Goal: Find specific page/section: Find specific page/section

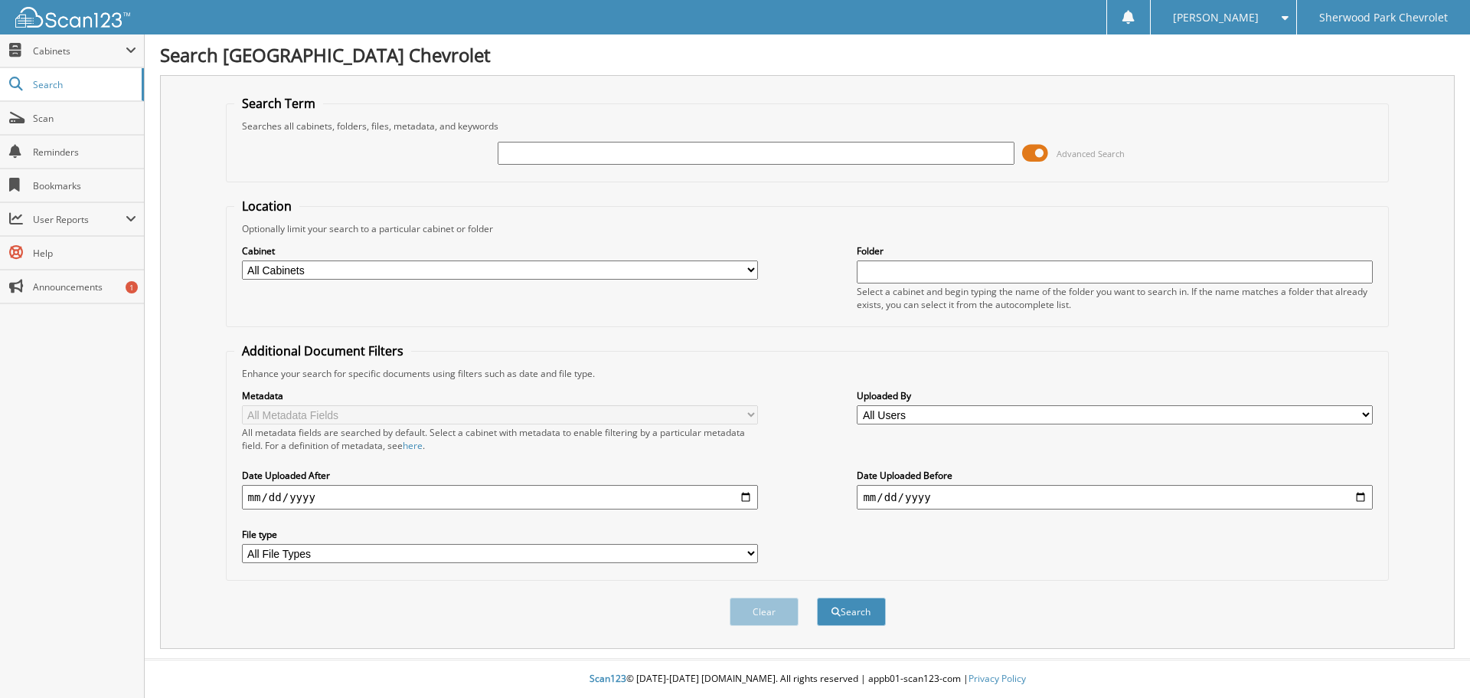
drag, startPoint x: 0, startPoint y: 0, endPoint x: 624, endPoint y: 157, distance: 643.6
click at [624, 157] on input "text" at bounding box center [756, 153] width 516 height 23
type input "SKJEIE"
click at [817, 597] on button "Search" at bounding box center [851, 611] width 69 height 28
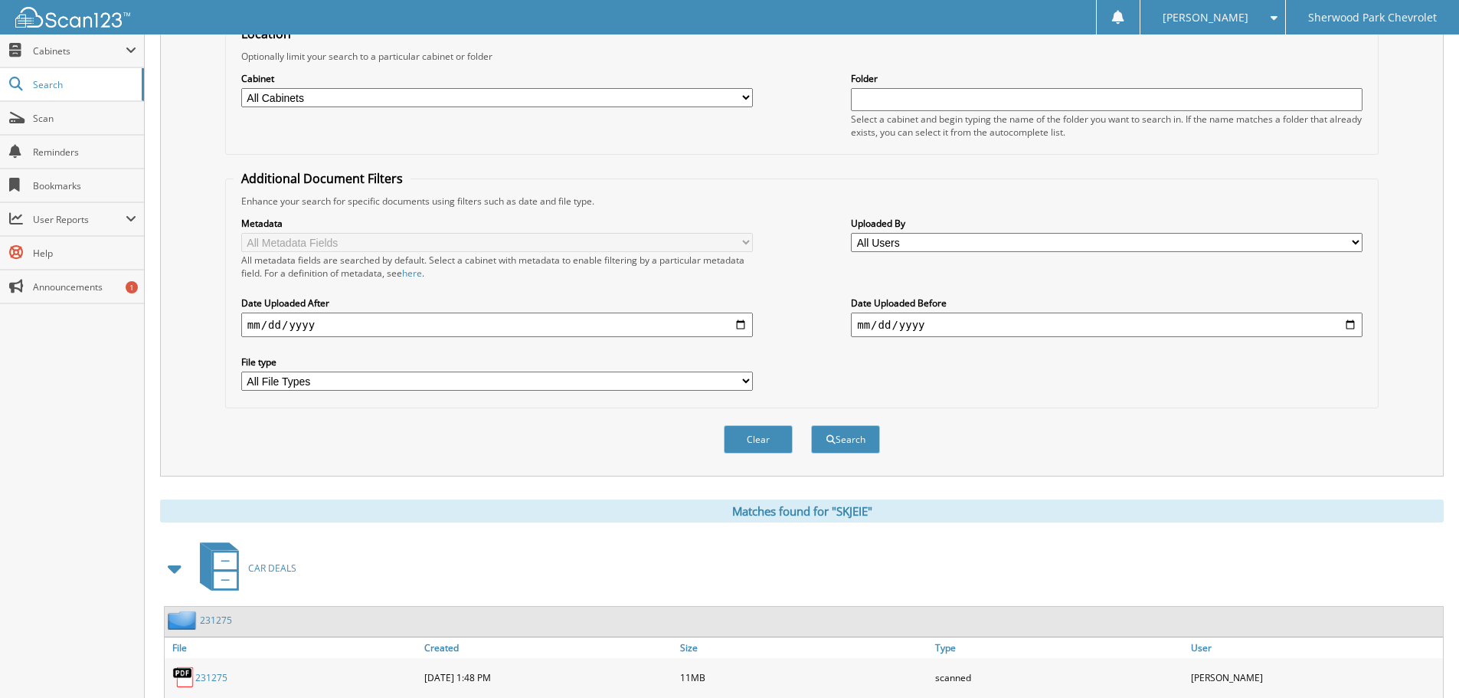
scroll to position [324, 0]
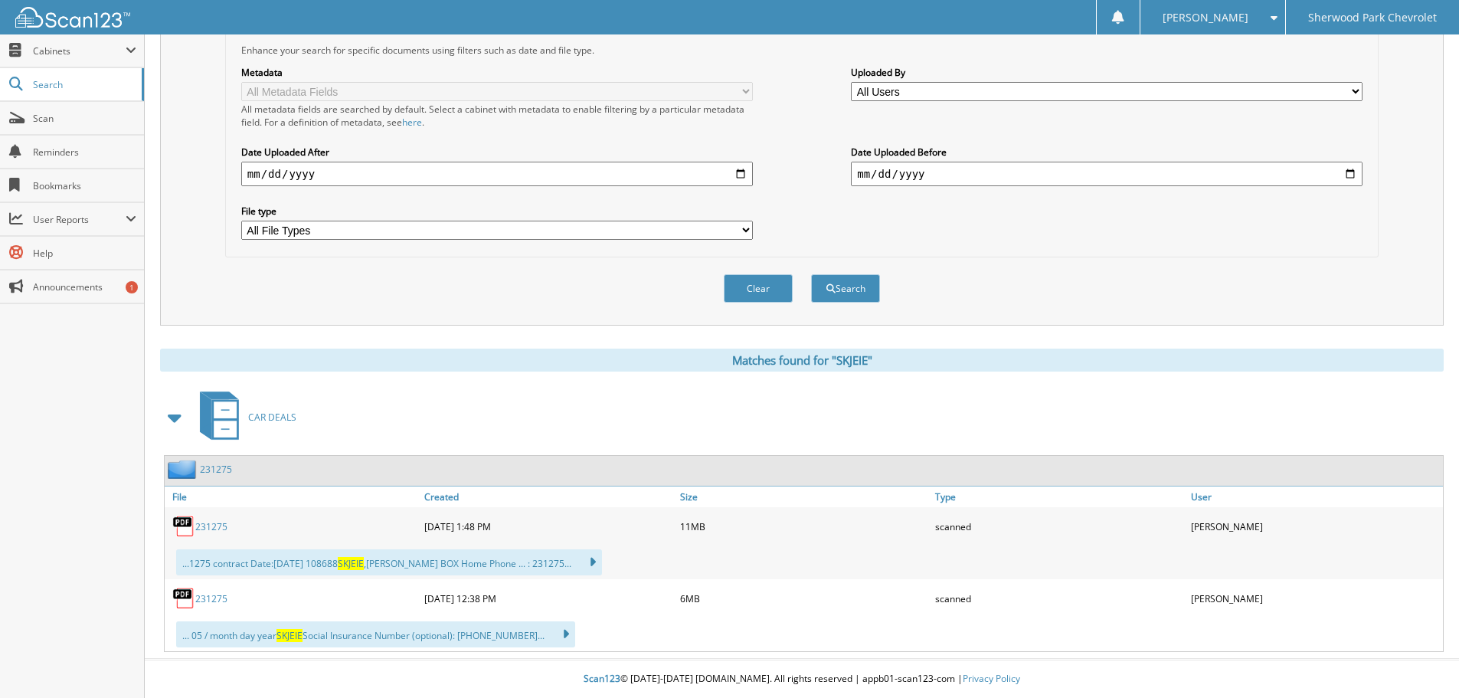
click at [217, 531] on link "231275" at bounding box center [211, 526] width 32 height 13
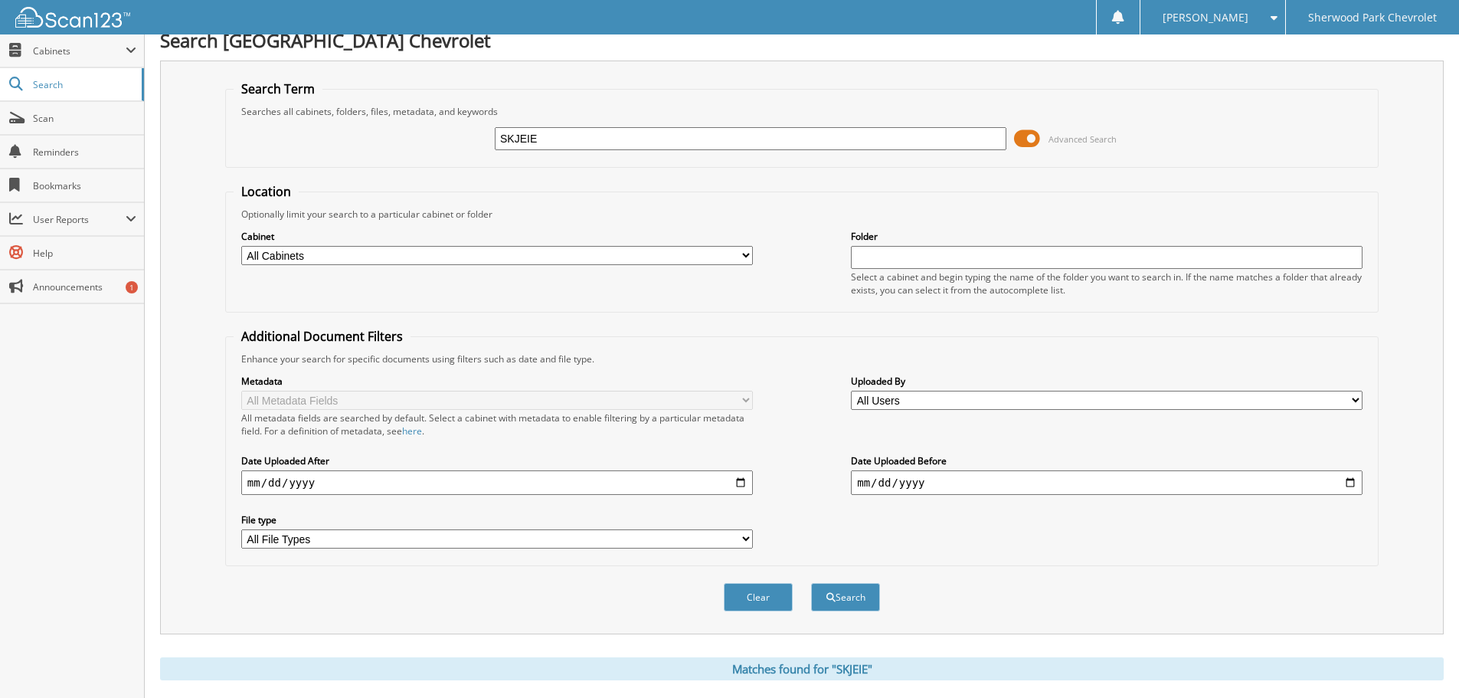
scroll to position [0, 0]
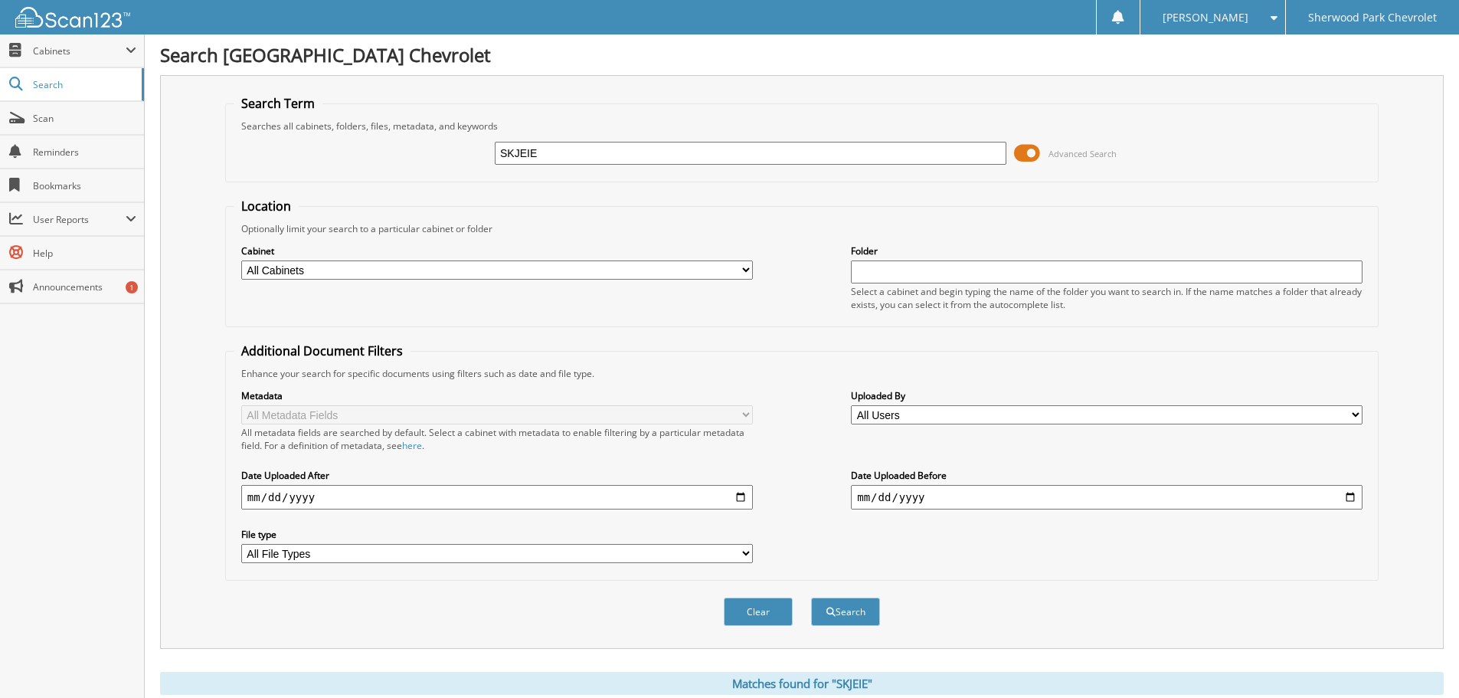
drag, startPoint x: 571, startPoint y: 150, endPoint x: 366, endPoint y: 177, distance: 207.0
click at [384, 178] on fieldset "Search Term Searches all cabinets, folders, files, metadata, and keywords SKJEI…" at bounding box center [801, 138] width 1153 height 87
type input "GILES"
click at [811, 597] on button "Search" at bounding box center [845, 611] width 69 height 28
drag, startPoint x: 388, startPoint y: 182, endPoint x: 311, endPoint y: 194, distance: 78.2
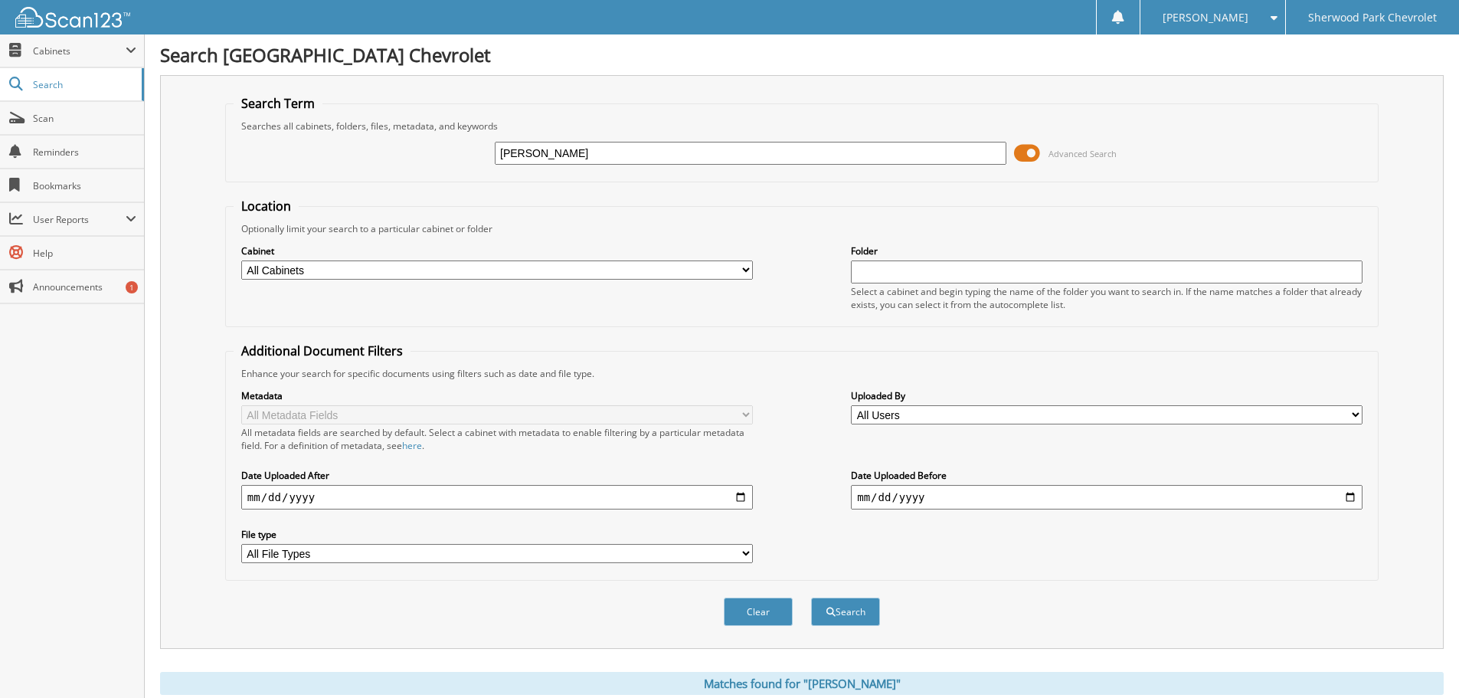
click at [333, 191] on form "Search Term Searches all cabinets, folders, files, metadata, and keywords GILES…" at bounding box center [801, 369] width 1153 height 548
type input "236871"
click at [811, 597] on button "Search" at bounding box center [845, 611] width 69 height 28
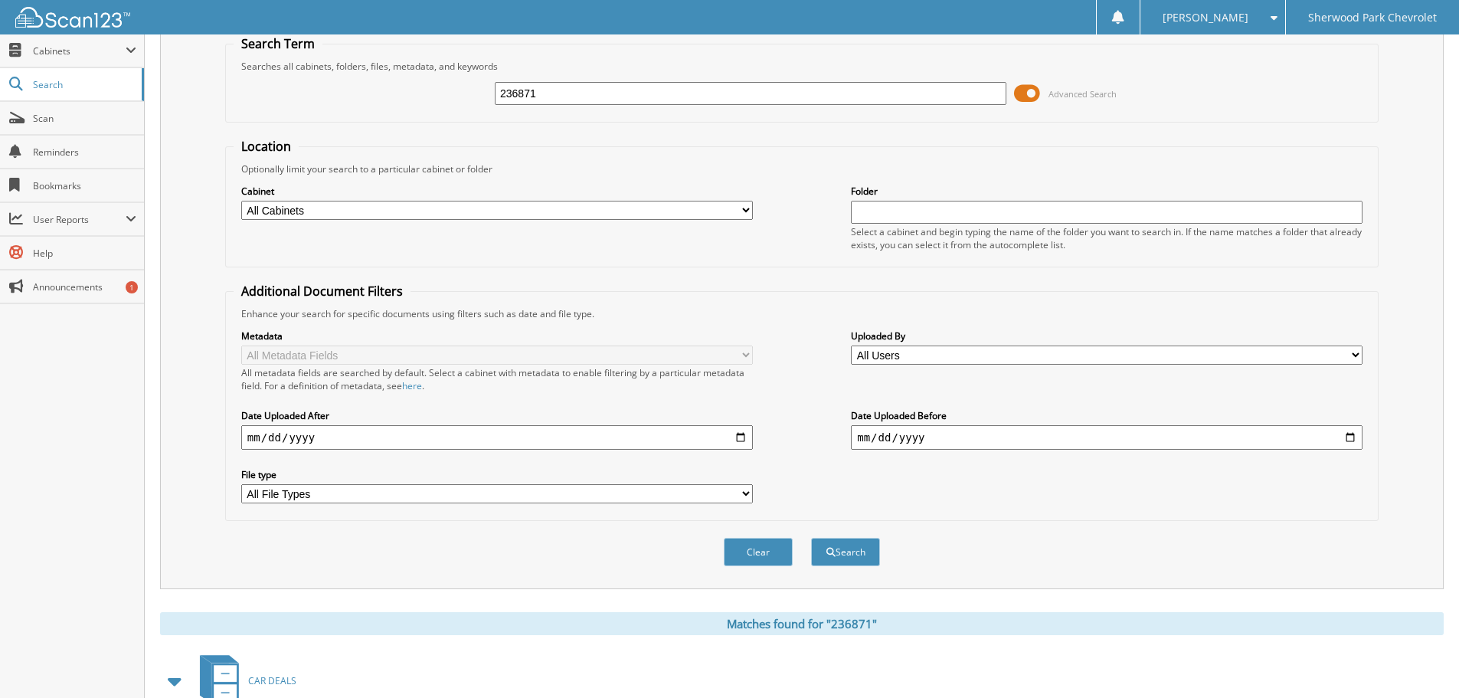
scroll to position [252, 0]
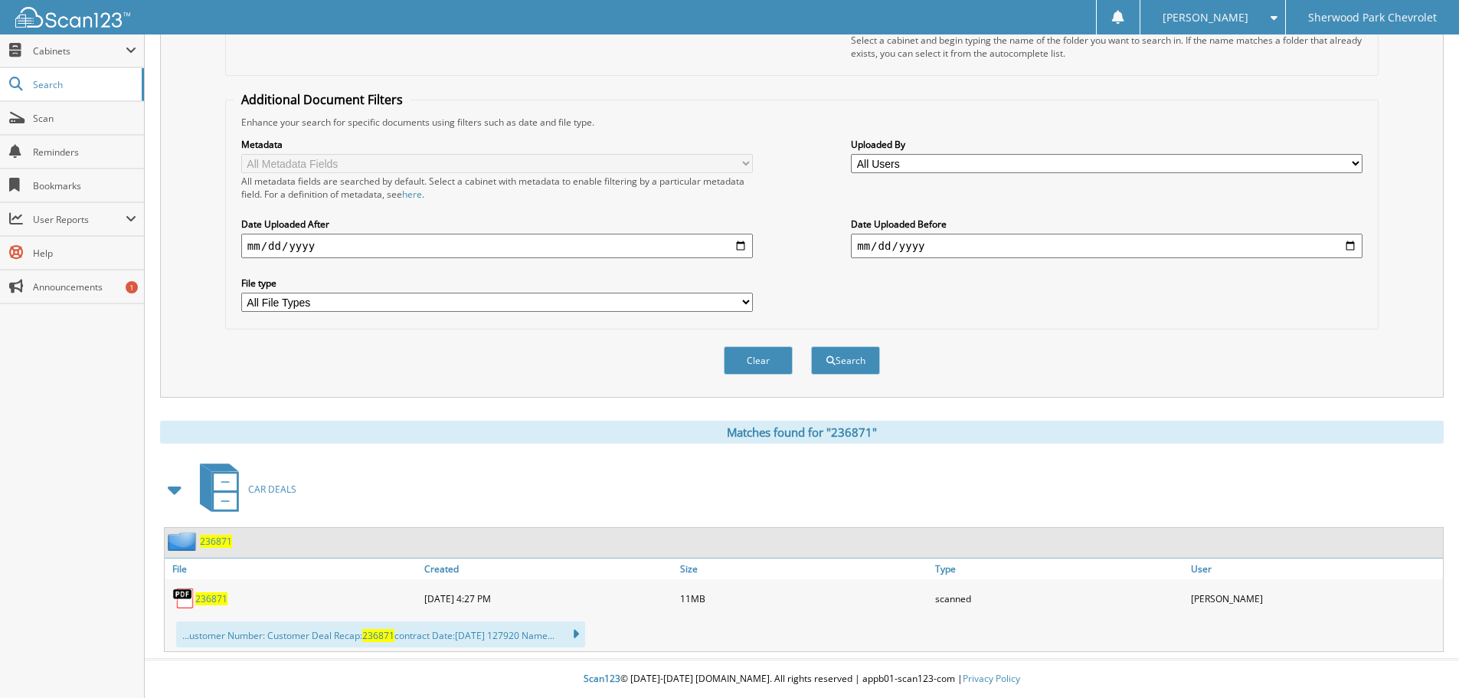
click at [208, 598] on span "236871" at bounding box center [211, 598] width 32 height 13
